Goal: Task Accomplishment & Management: Manage account settings

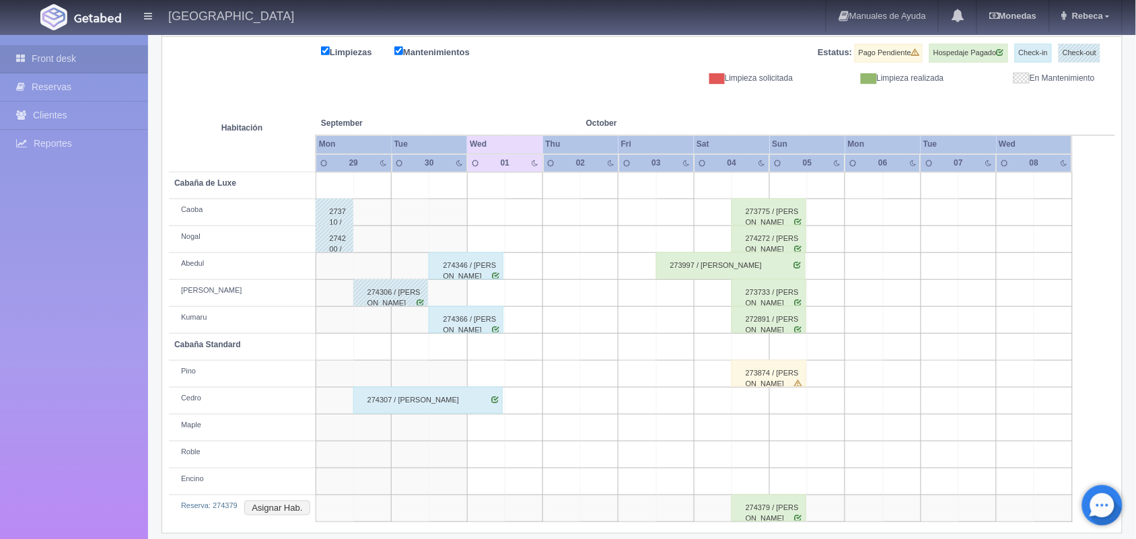
scroll to position [180, 0]
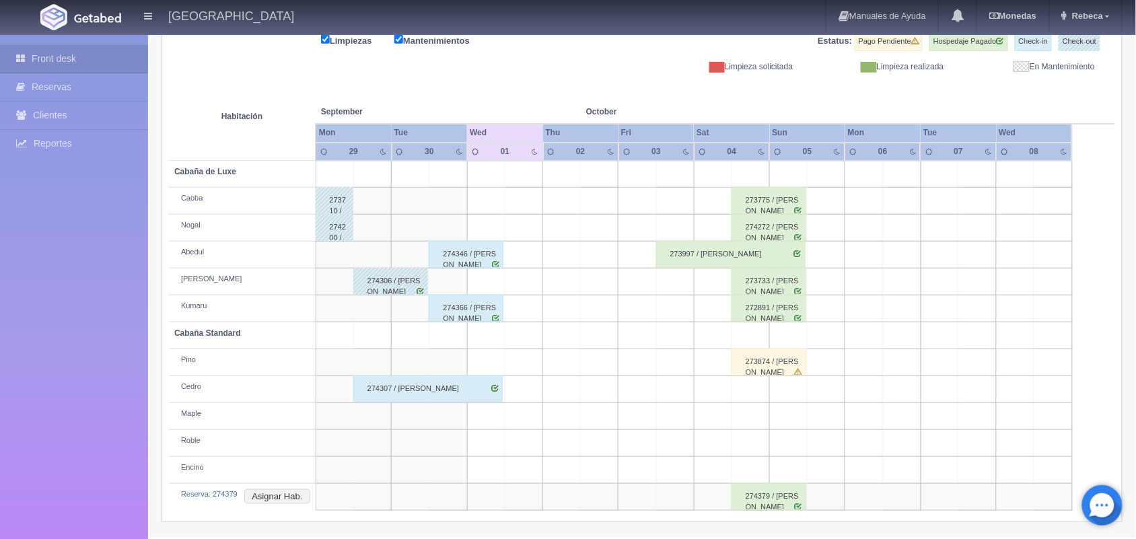
click at [785, 500] on div "274379 / Wendy Reveles Fuentes" at bounding box center [768, 496] width 75 height 27
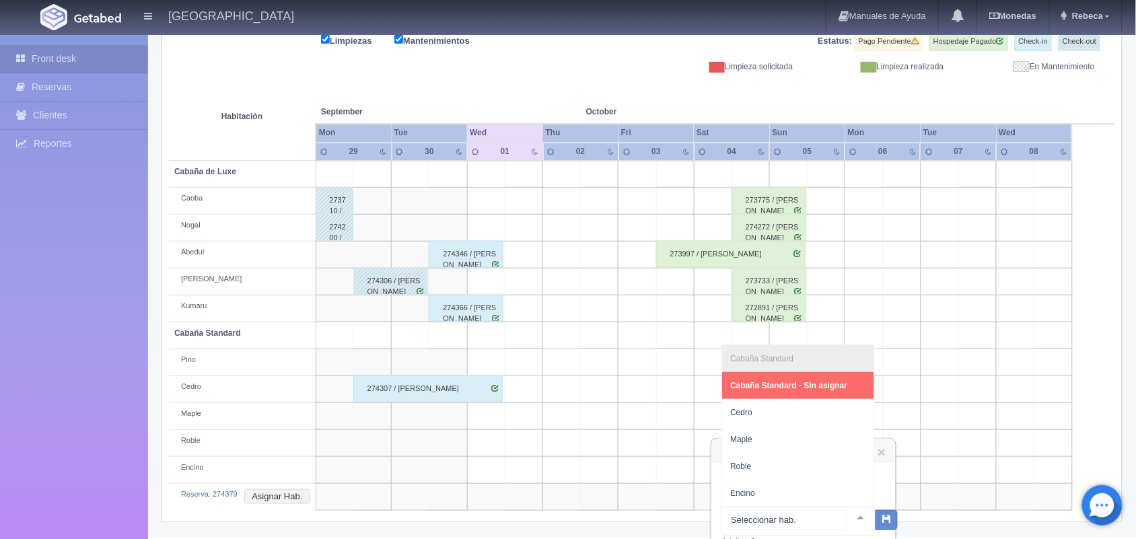
click at [848, 517] on div at bounding box center [860, 517] width 27 height 20
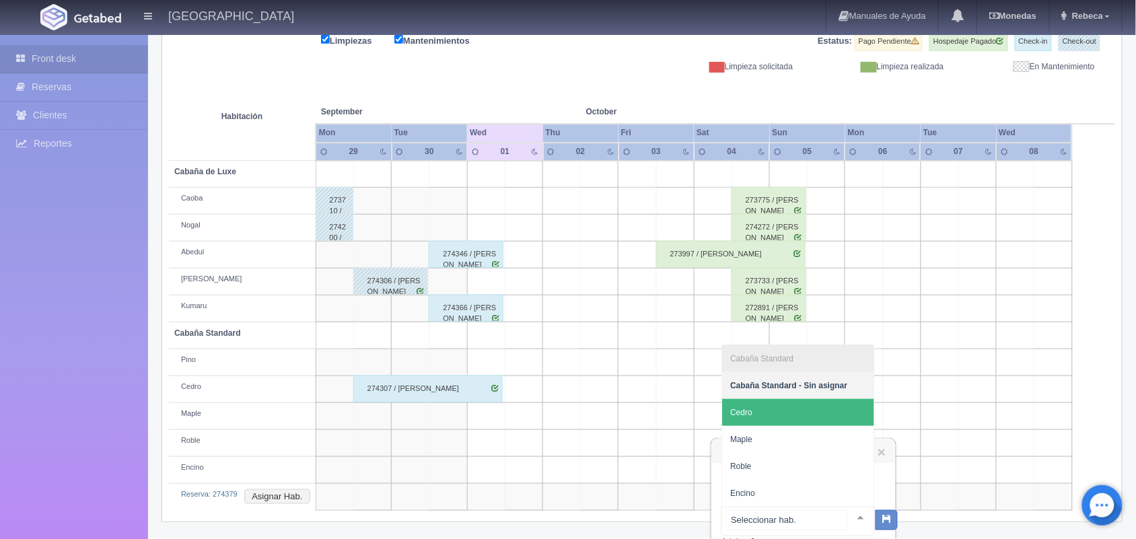
click at [819, 411] on span "Cedro" at bounding box center [798, 412] width 152 height 27
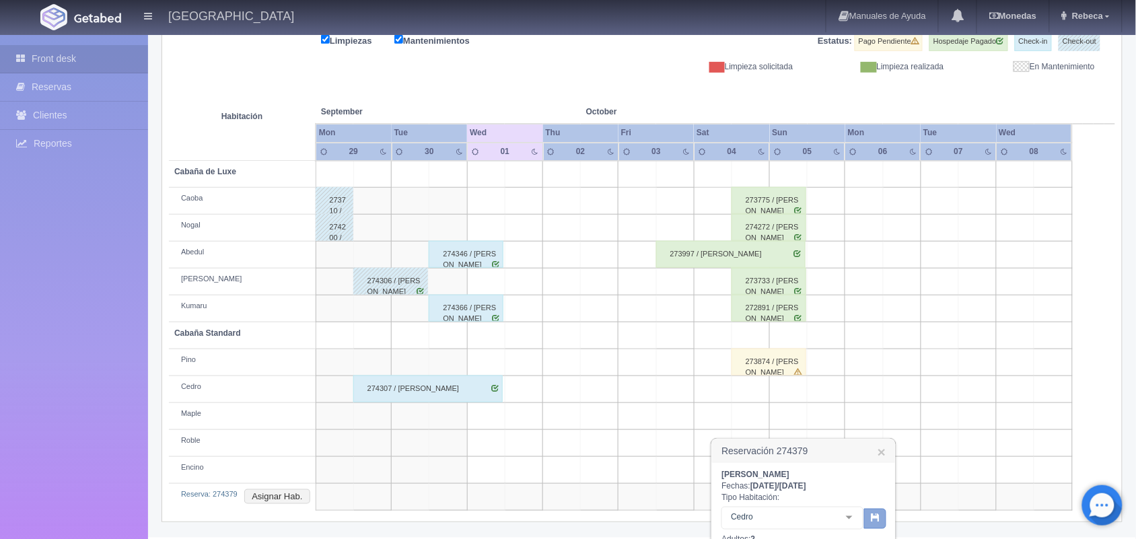
click at [872, 517] on icon "button" at bounding box center [875, 517] width 9 height 9
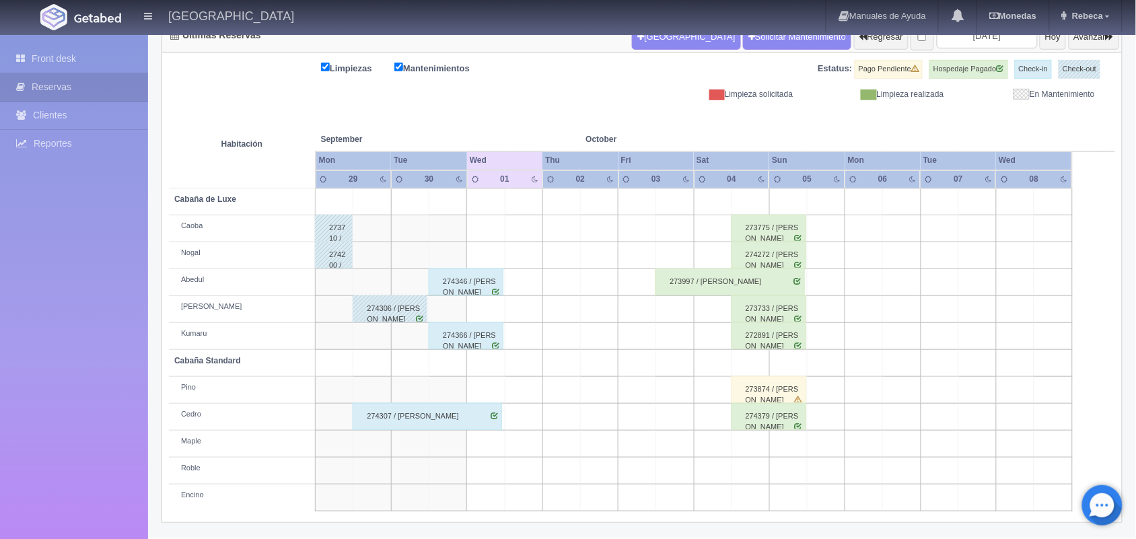
scroll to position [153, 0]
click at [75, 137] on link "Reportes" at bounding box center [74, 144] width 148 height 28
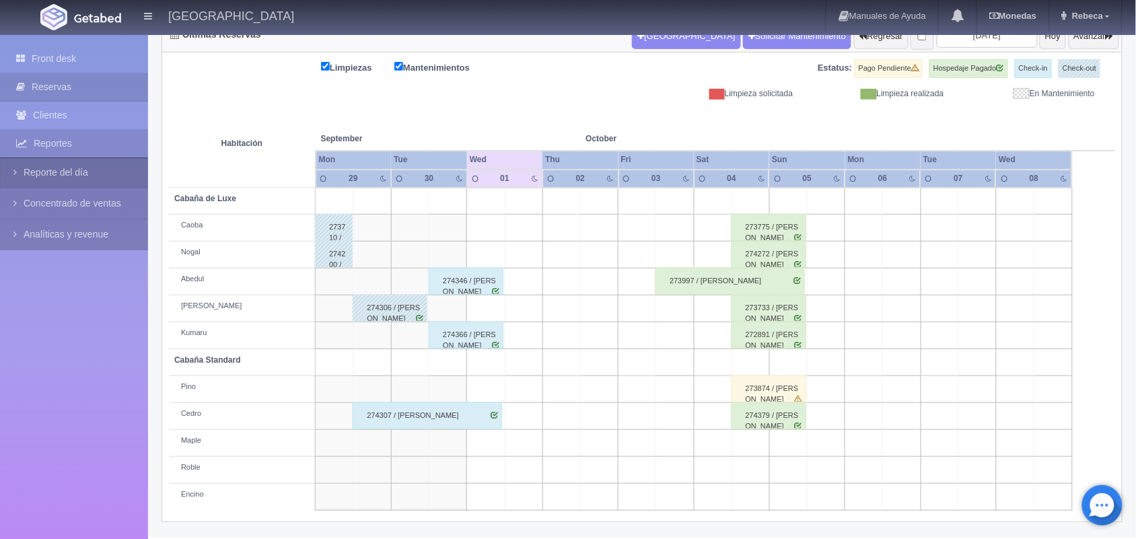
click at [41, 179] on link "Reporte del día" at bounding box center [74, 172] width 148 height 30
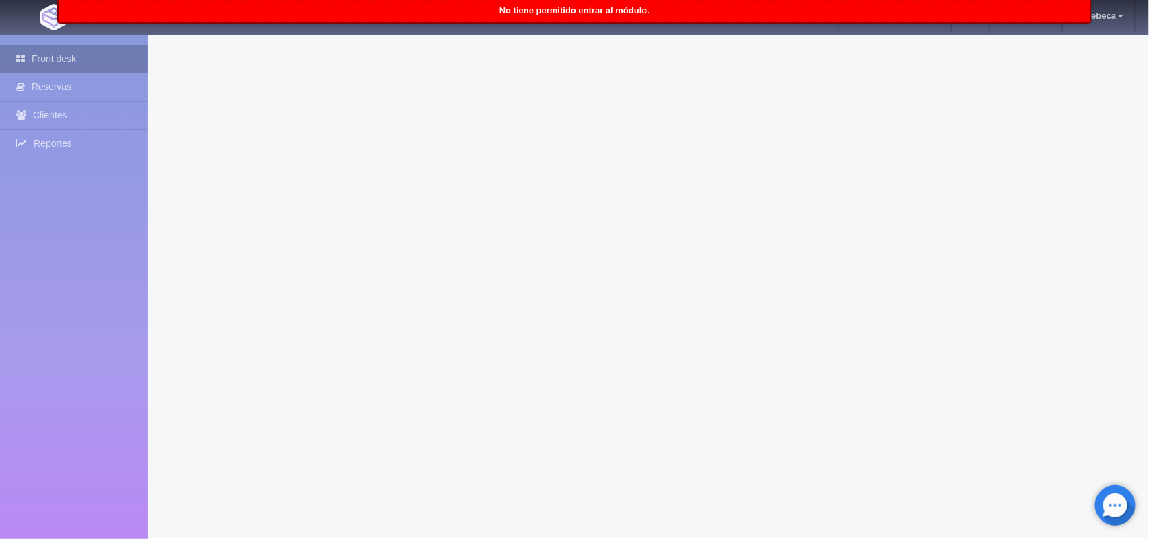
click at [48, 64] on link "Front desk" at bounding box center [74, 59] width 148 height 28
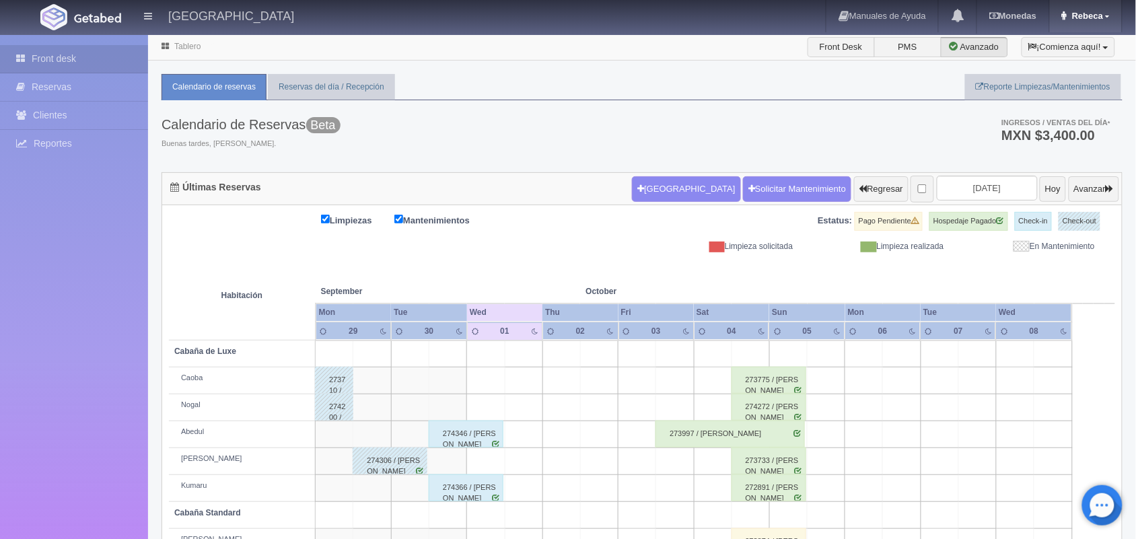
click at [1112, 14] on link "Rebeca" at bounding box center [1086, 16] width 73 height 32
click at [1065, 59] on link "Salir / Log Out" at bounding box center [1068, 63] width 106 height 17
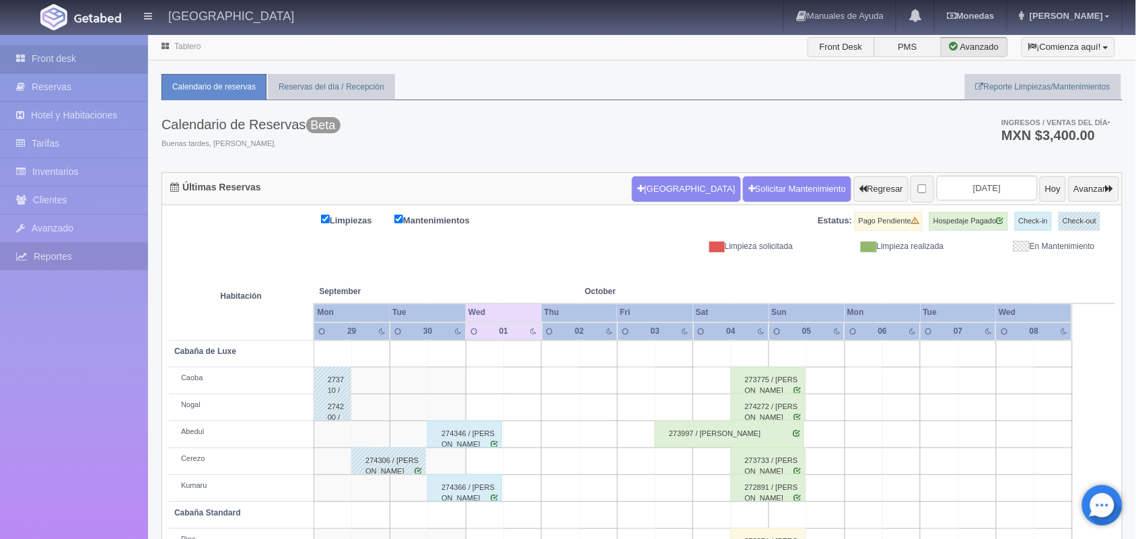
click at [75, 254] on link "Reportes" at bounding box center [74, 257] width 148 height 28
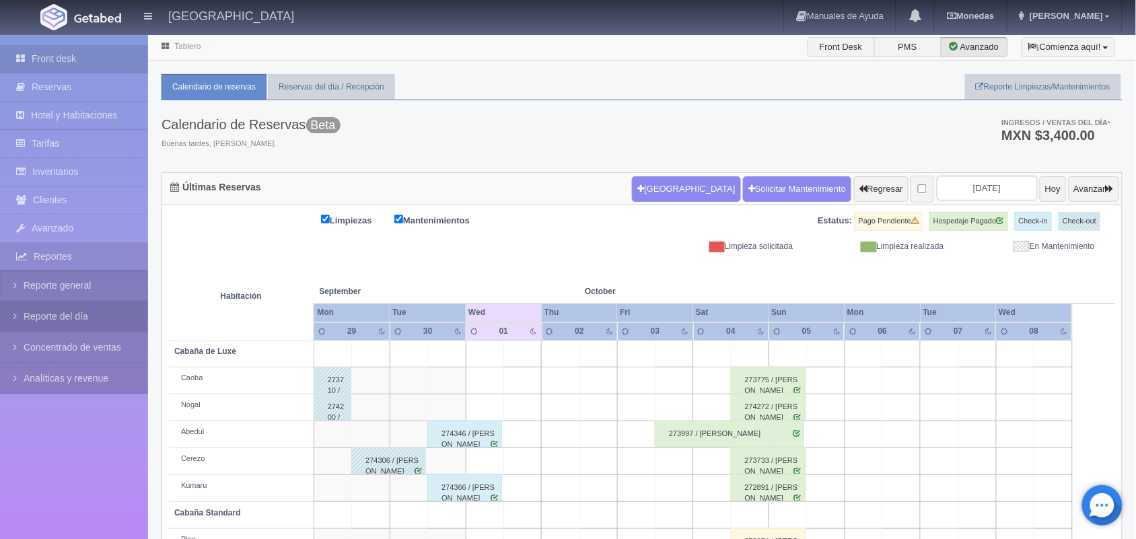
click at [55, 314] on link "Reporte del día" at bounding box center [74, 316] width 148 height 30
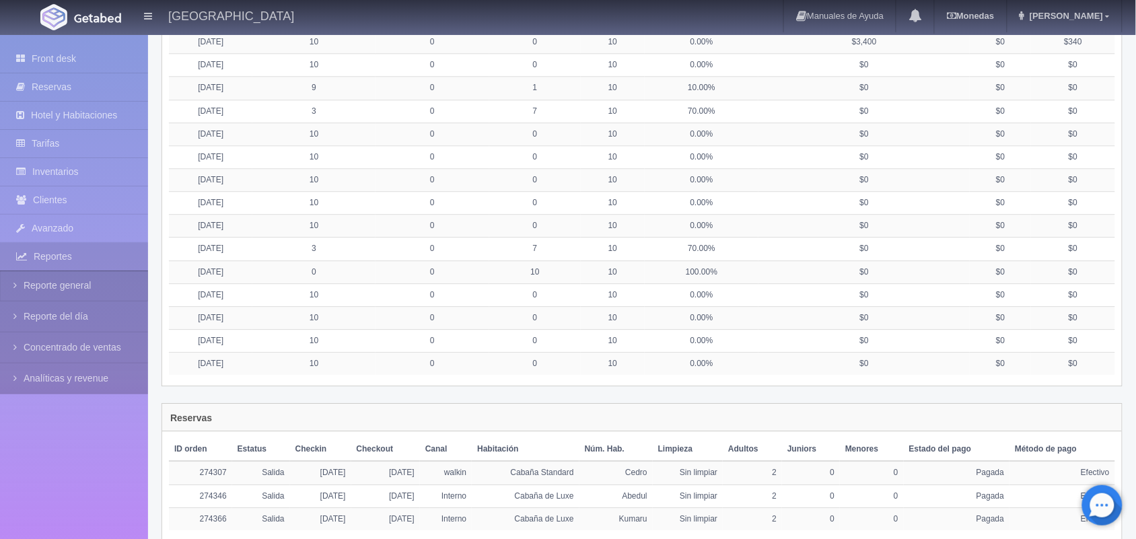
scroll to position [1000, 0]
click at [93, 278] on link "Reporte general" at bounding box center [74, 286] width 148 height 30
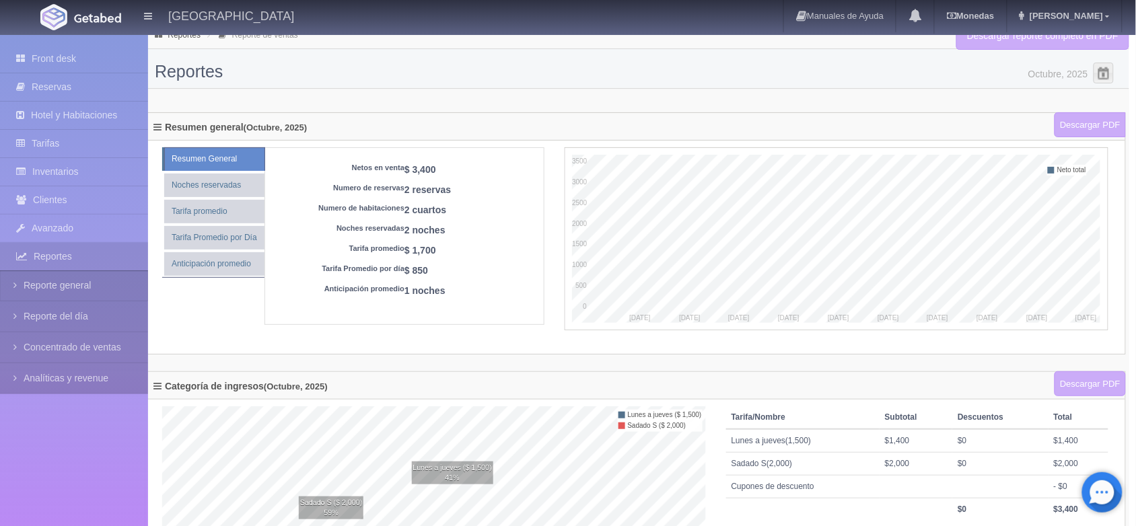
scroll to position [7, 7]
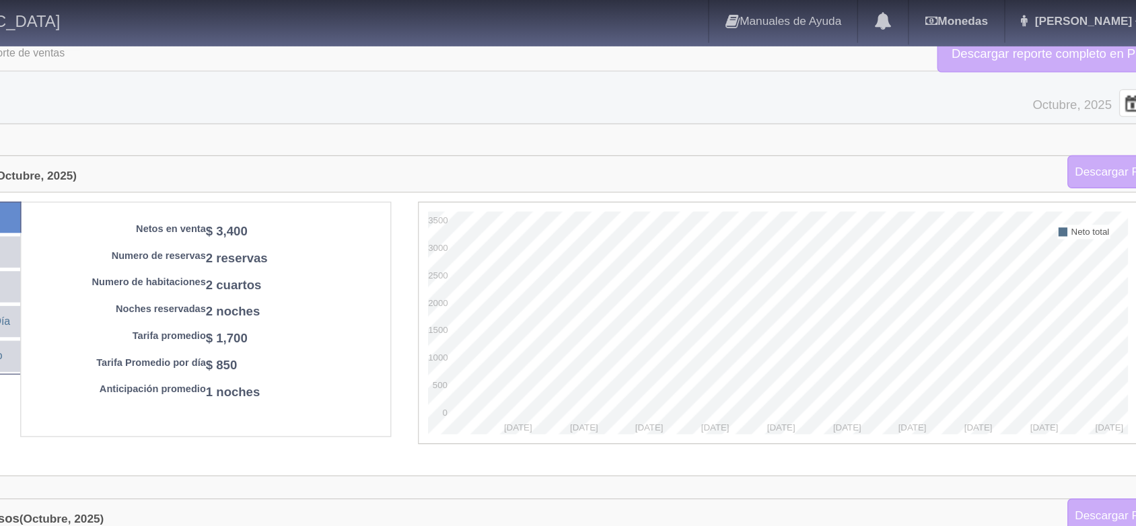
click at [1096, 83] on span at bounding box center [1104, 78] width 22 height 22
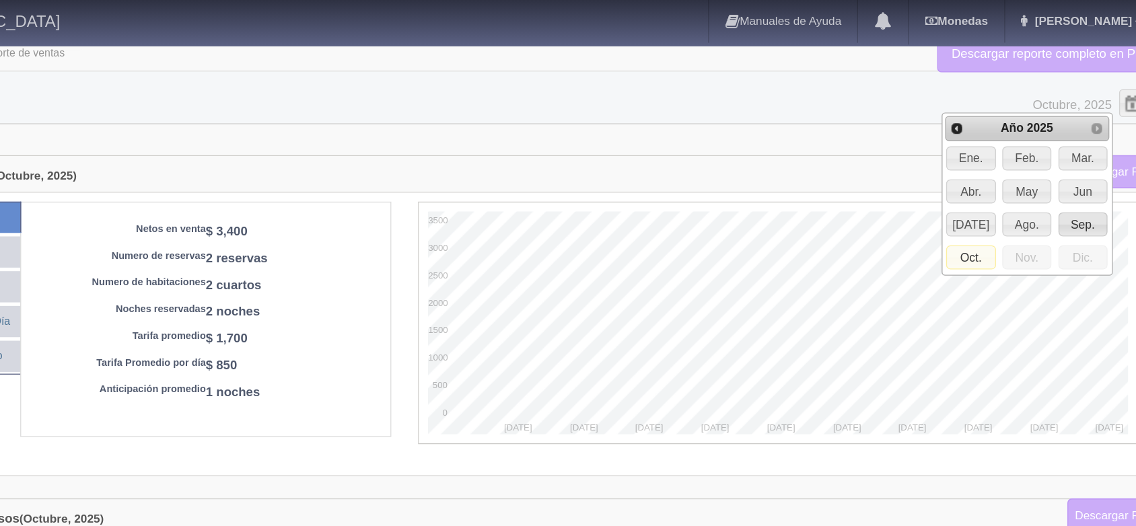
click at [1063, 171] on span "Sep." at bounding box center [1066, 169] width 36 height 17
type input "Septiembre, 2025"
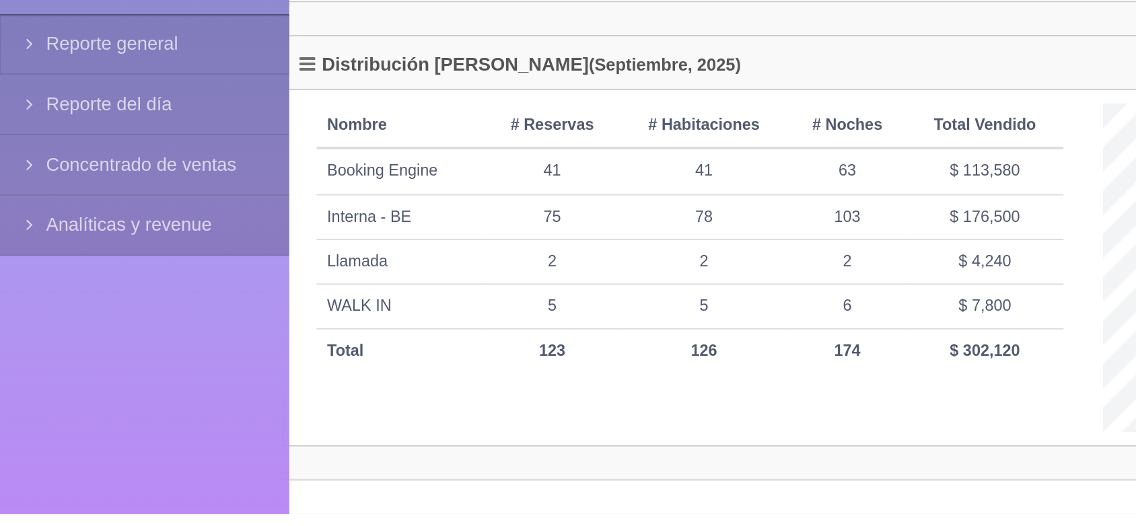
scroll to position [466, 0]
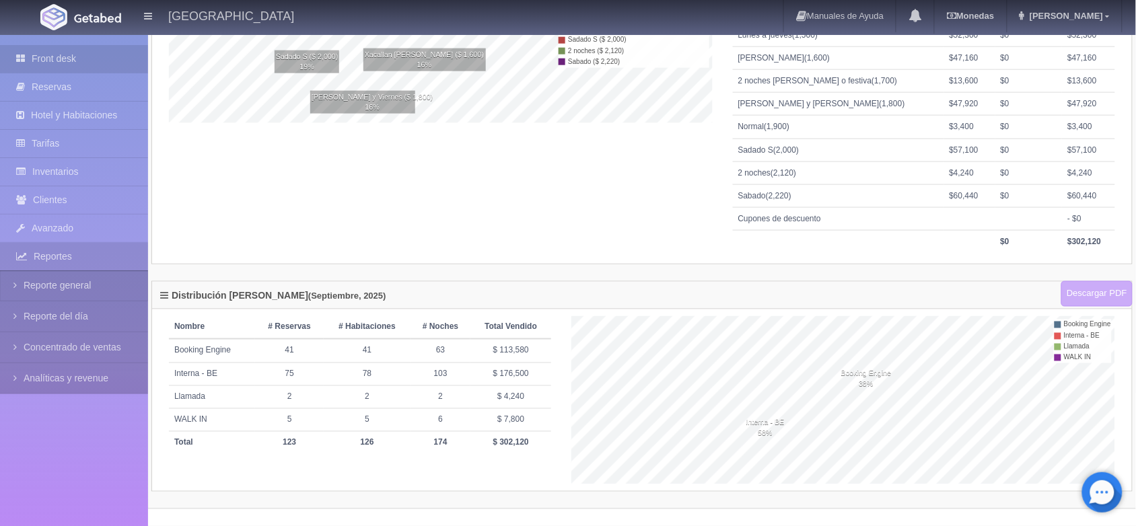
click at [59, 65] on link "Front desk" at bounding box center [74, 59] width 148 height 28
